Goal: Find specific page/section: Find specific page/section

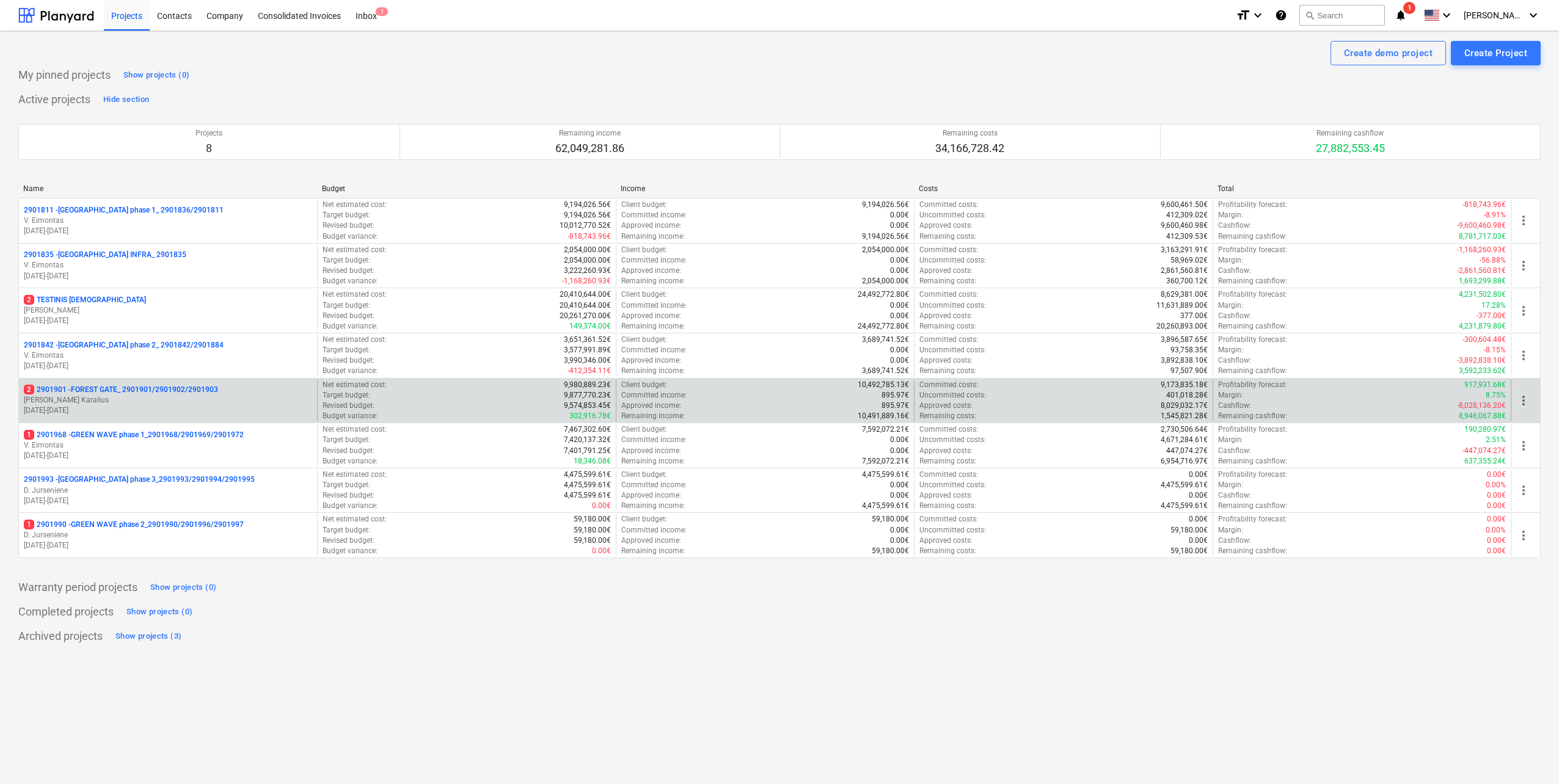
click at [178, 398] on p "[PERSON_NAME] Karalius" at bounding box center [168, 400] width 288 height 11
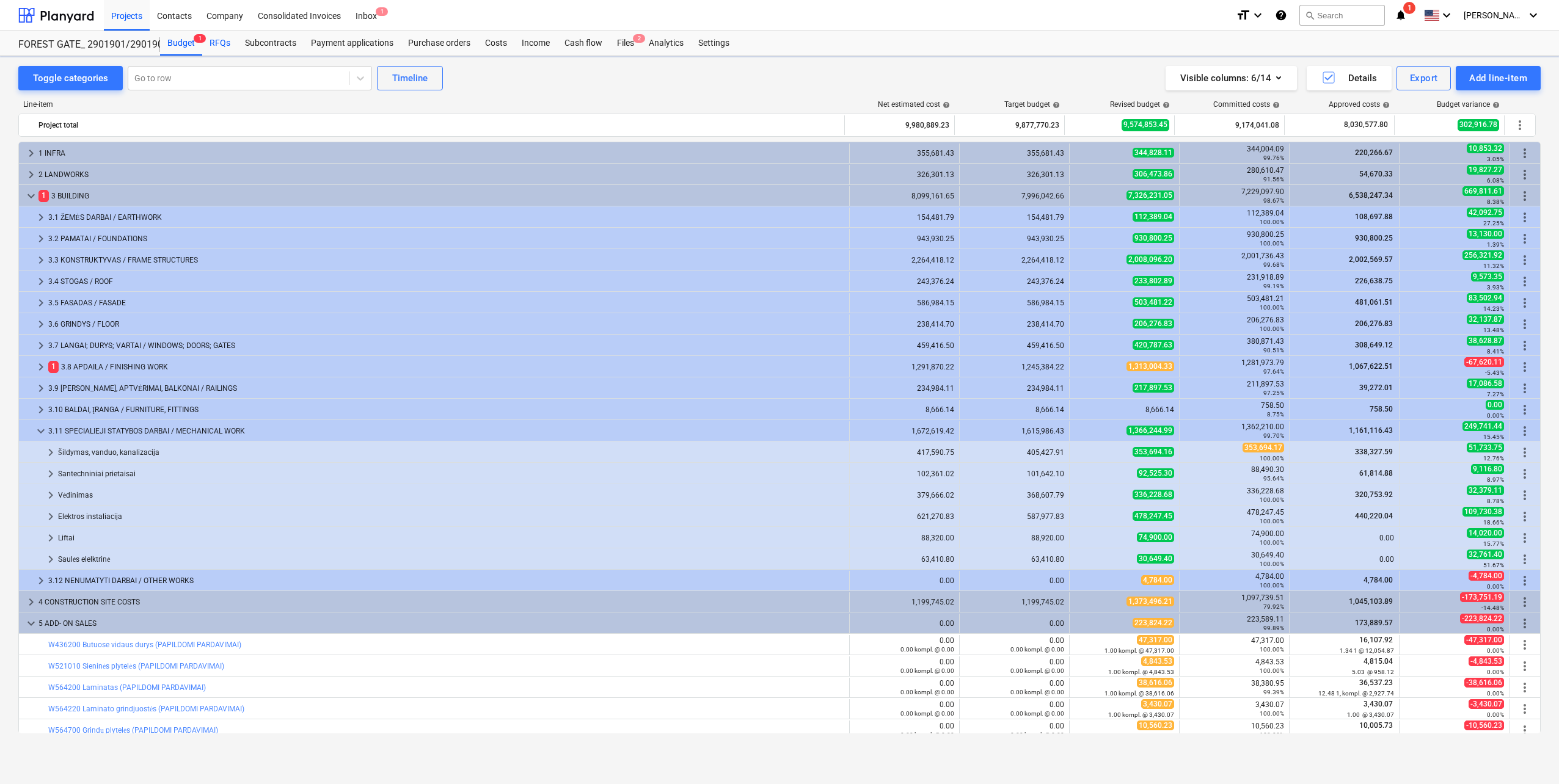
click at [221, 38] on div "RFQs" at bounding box center [221, 43] width 36 height 24
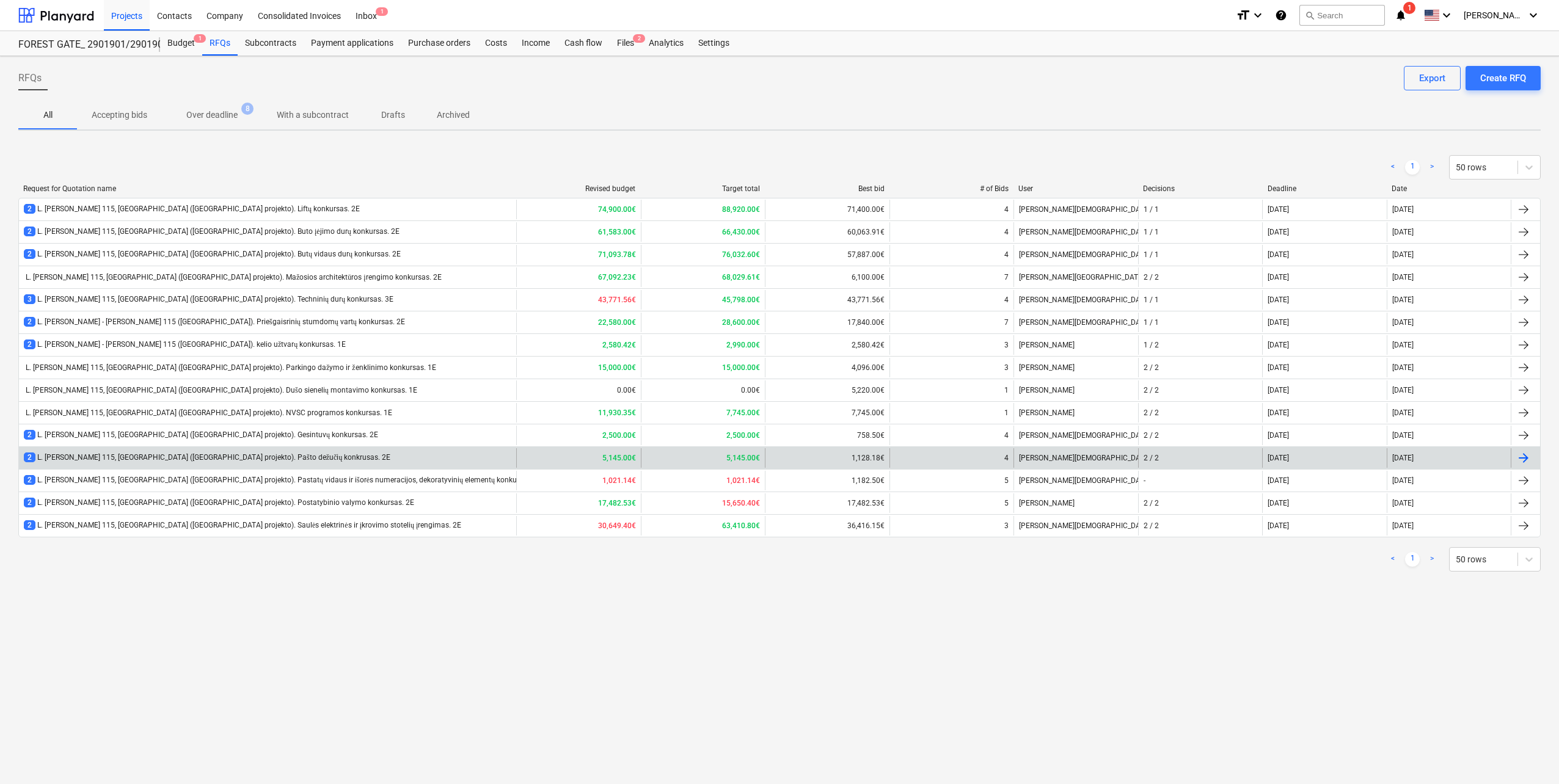
click at [253, 458] on div "2 L. [PERSON_NAME] 115, [GEOGRAPHIC_DATA] ([GEOGRAPHIC_DATA] projekto). Pašto d…" at bounding box center [207, 457] width 366 height 11
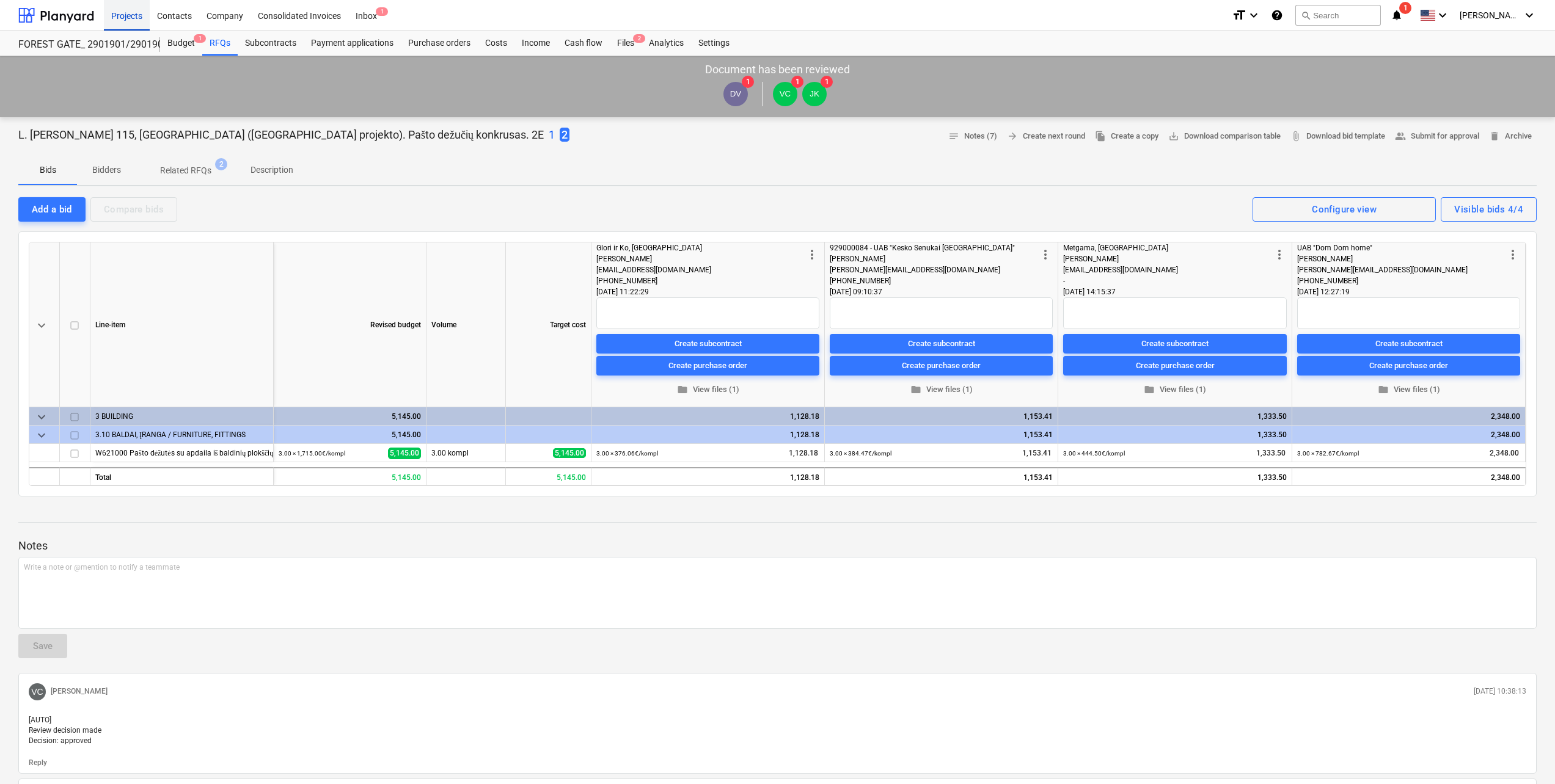
click at [124, 23] on div "Projects" at bounding box center [127, 15] width 46 height 31
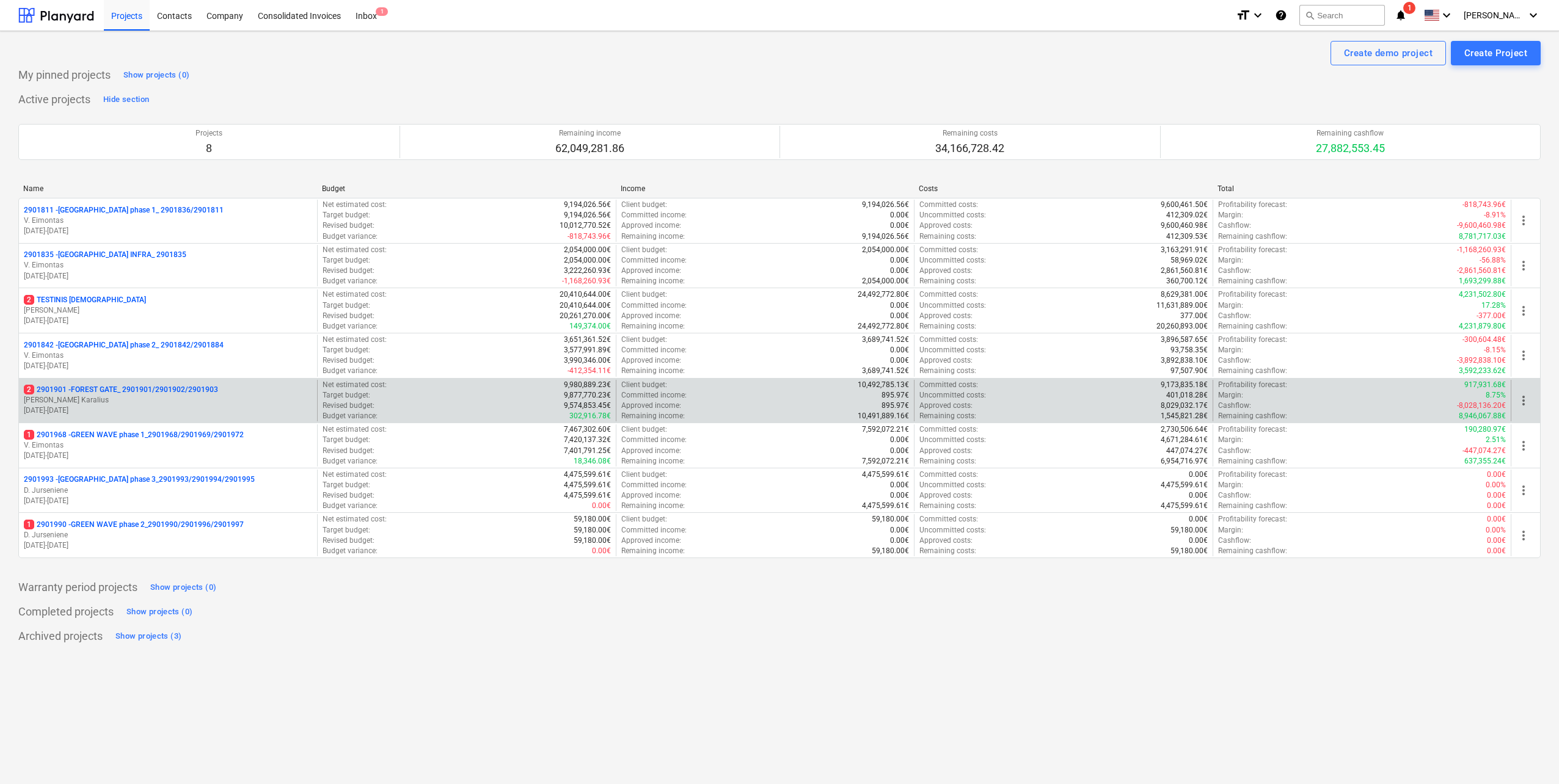
click at [175, 399] on p "[PERSON_NAME] Karalius" at bounding box center [168, 400] width 288 height 11
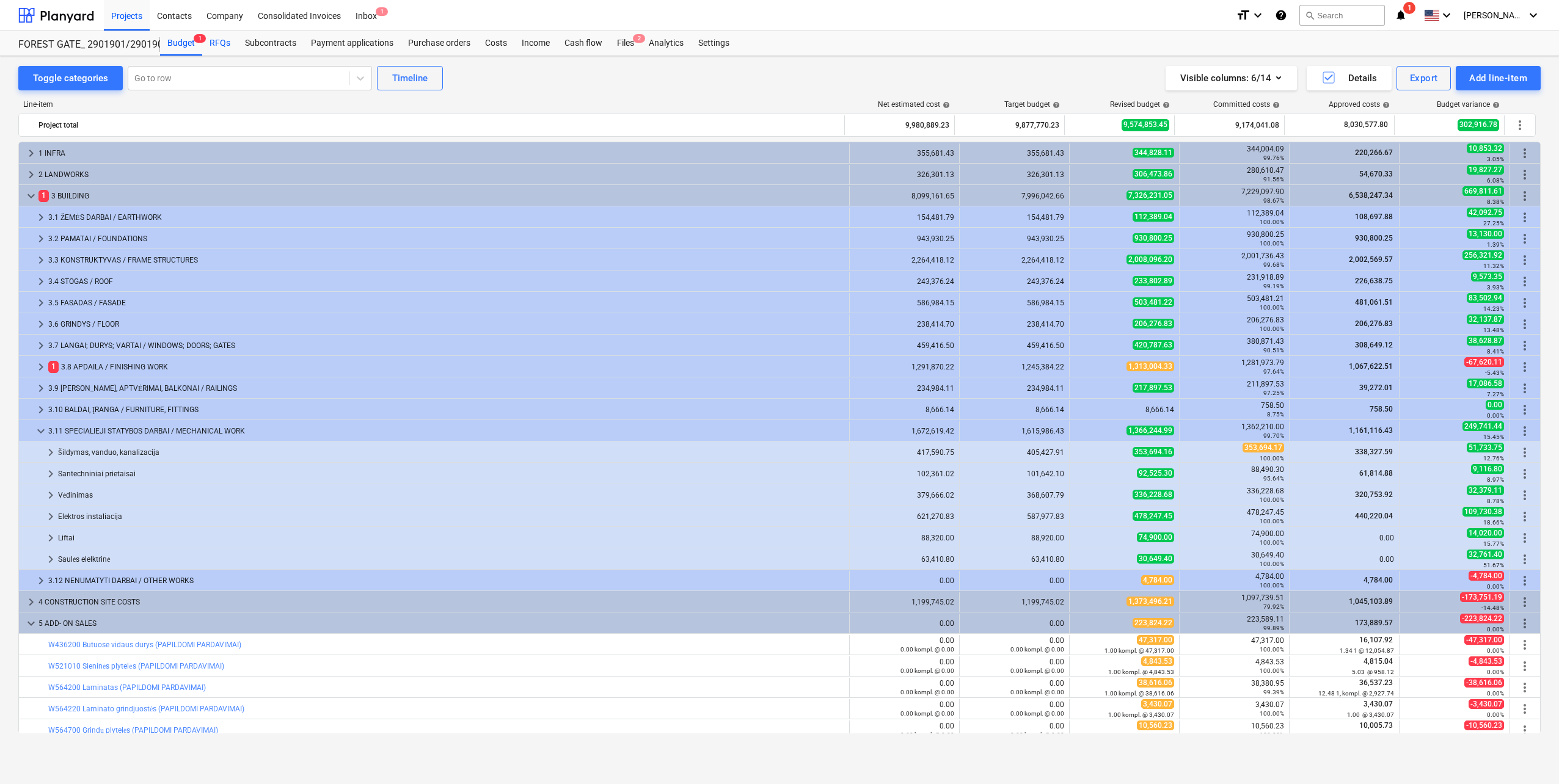
click at [220, 38] on div "RFQs" at bounding box center [221, 43] width 36 height 24
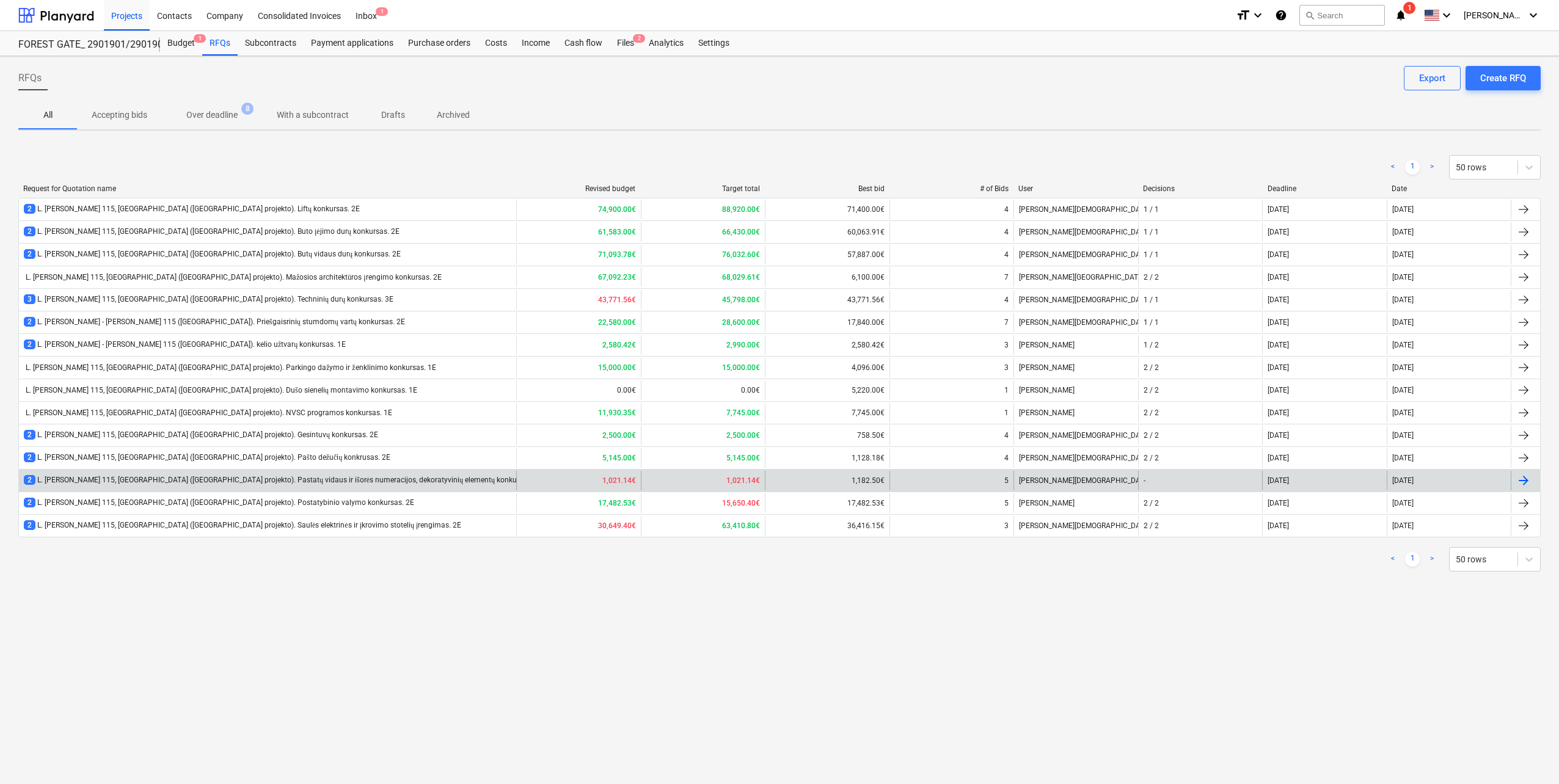
click at [327, 478] on div "2 L. [PERSON_NAME] 115, [GEOGRAPHIC_DATA] ([GEOGRAPHIC_DATA] projekto). Pastatų…" at bounding box center [283, 480] width 519 height 11
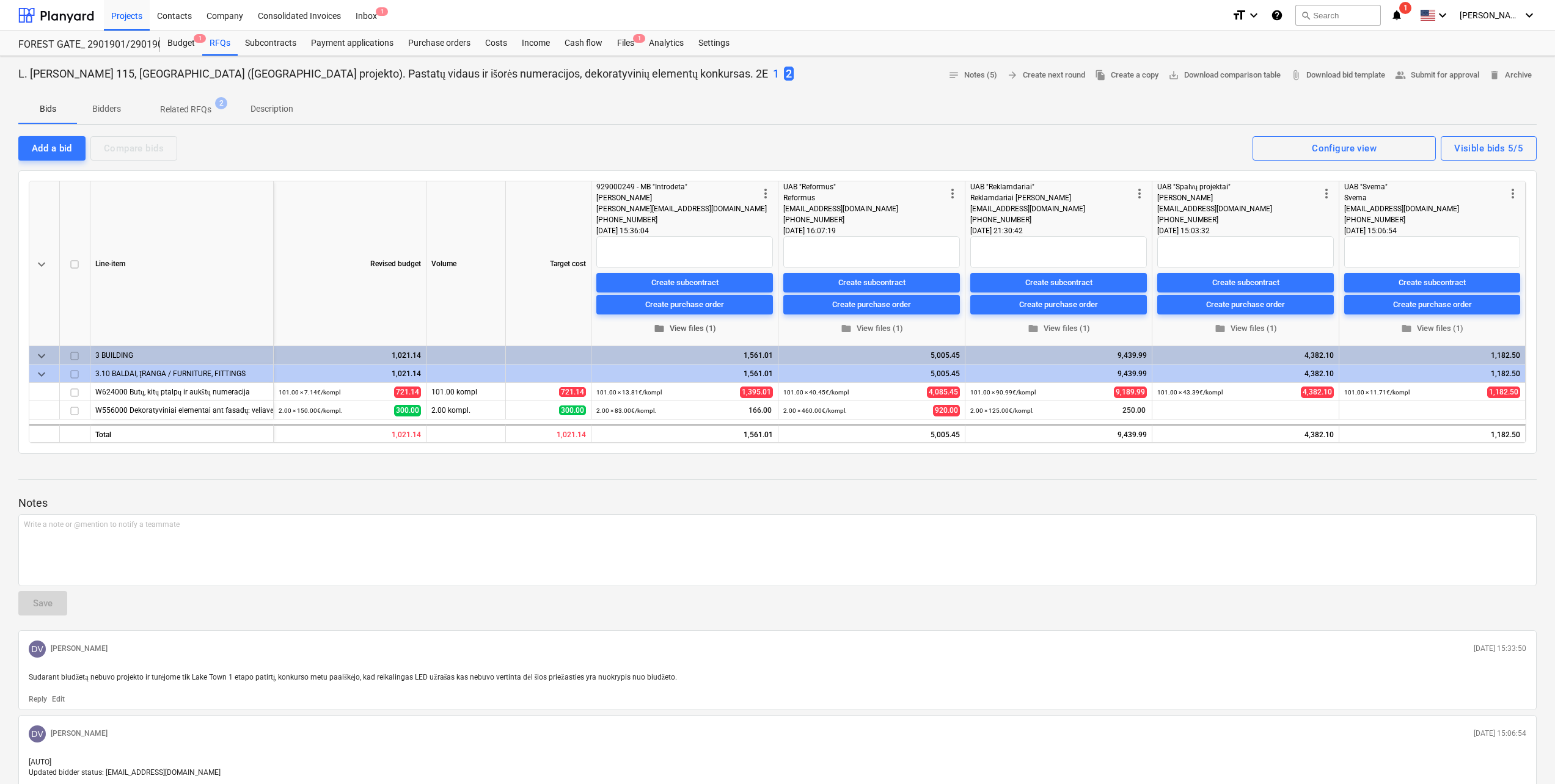
click at [697, 332] on span "folder View files (1)" at bounding box center [684, 329] width 167 height 14
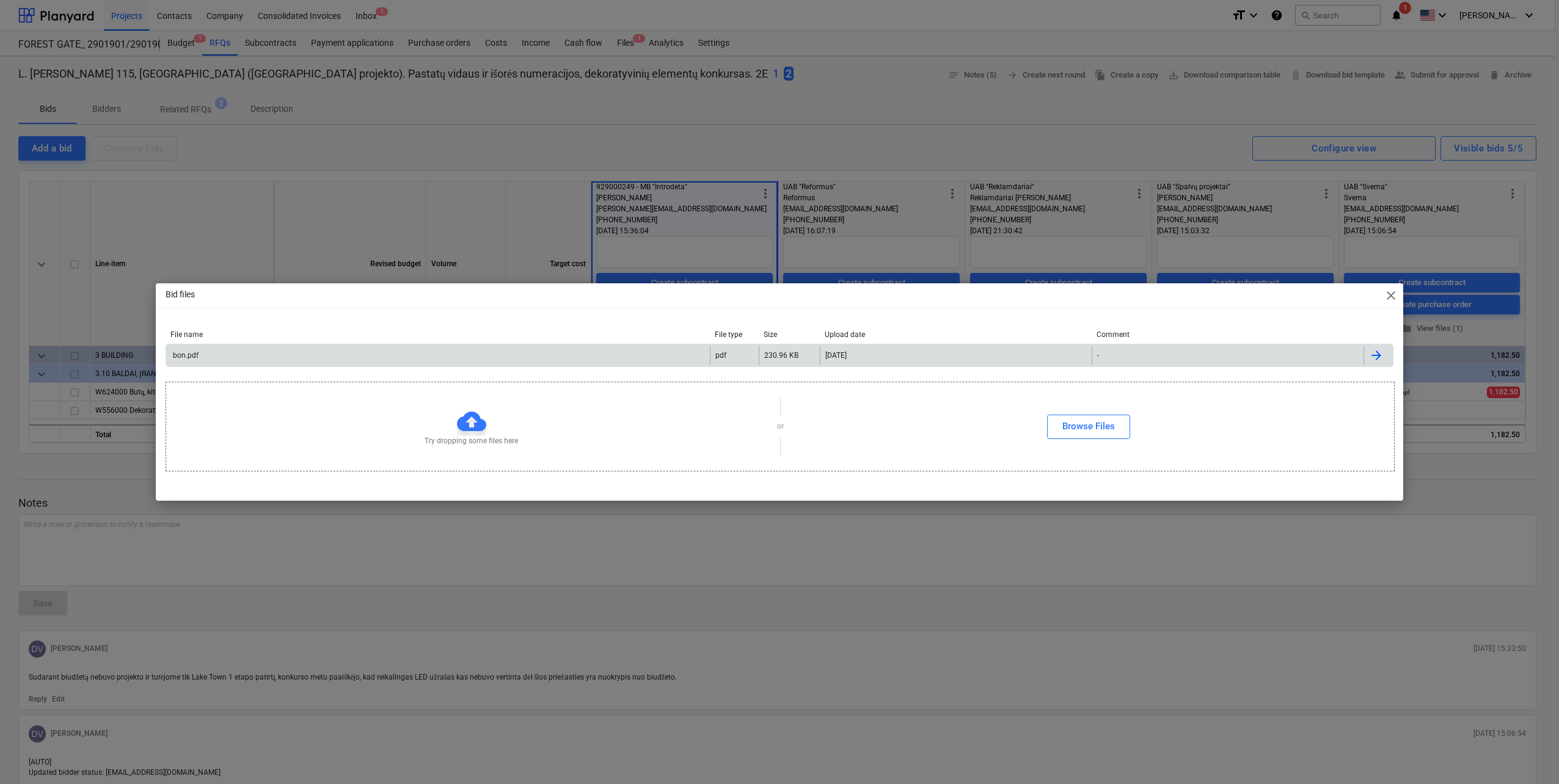
click at [628, 346] on div "bon.pdf" at bounding box center [438, 355] width 544 height 20
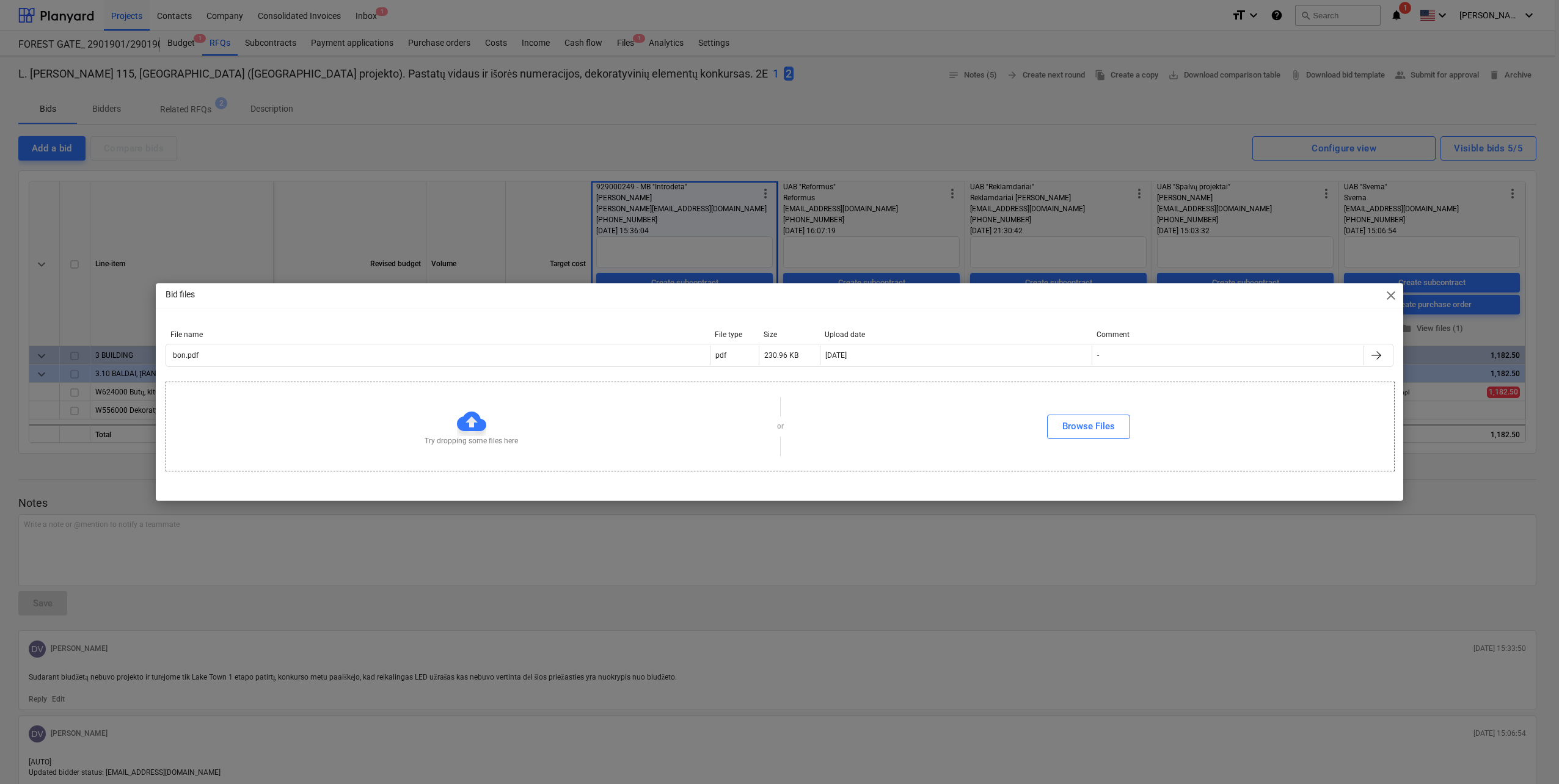
click at [332, 185] on div "Bid files close File name File type Size Upload date Comment bon.pdf pdf 230.96…" at bounding box center [780, 392] width 1559 height 784
